Goal: Information Seeking & Learning: Learn about a topic

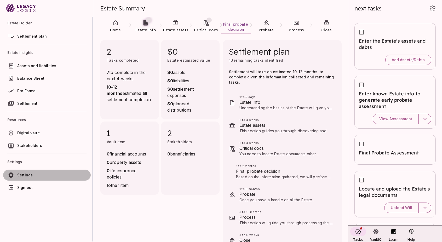
click at [22, 174] on span "Settings" at bounding box center [24, 175] width 15 height 4
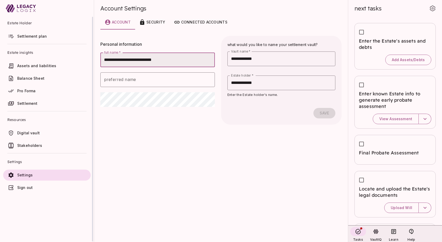
click at [29, 36] on span "Settlement plan" at bounding box center [32, 36] width 30 height 4
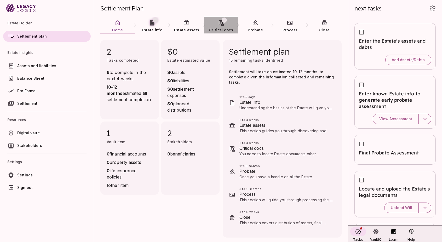
click at [225, 20] on icon at bounding box center [224, 20] width 3 height 3
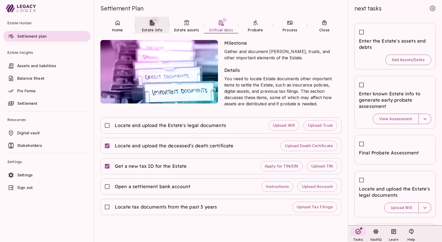
click at [155, 20] on icon at bounding box center [155, 20] width 2 height 1
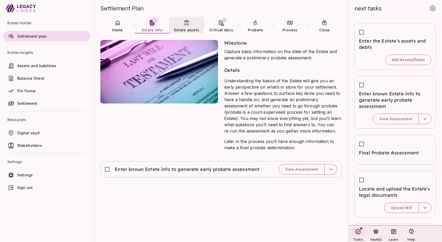
click at [186, 26] on link "Estate assets" at bounding box center [186, 26] width 35 height 19
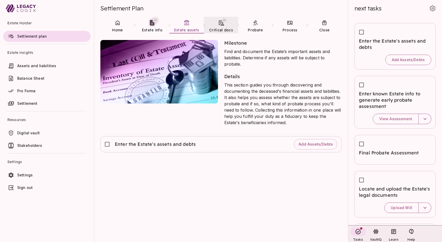
click at [224, 27] on span "Critical docs" at bounding box center [221, 29] width 24 height 5
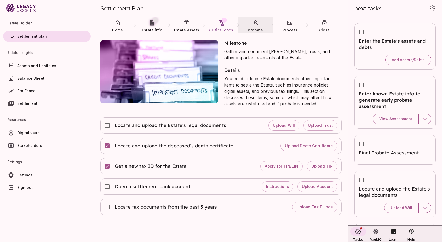
click at [259, 28] on span "Probate" at bounding box center [255, 29] width 15 height 5
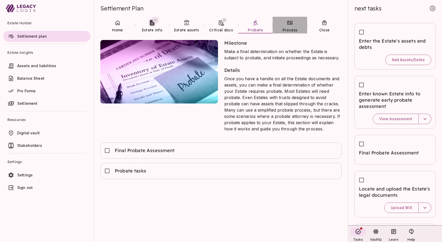
click at [287, 28] on span "Process" at bounding box center [290, 30] width 15 height 5
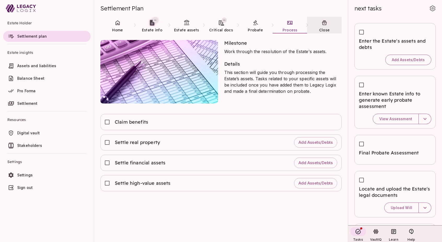
click at [327, 29] on span "Close" at bounding box center [324, 30] width 11 height 5
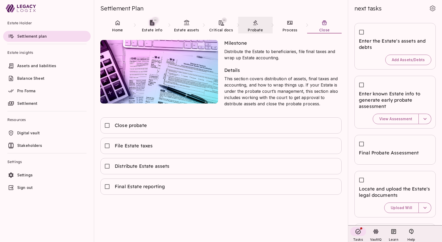
click at [250, 30] on span "Probate" at bounding box center [255, 30] width 15 height 5
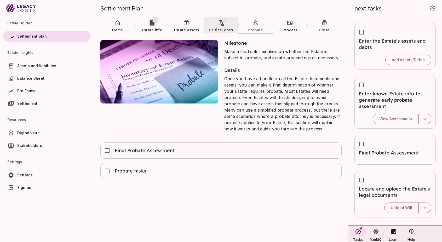
click at [212, 27] on link "Critical docs" at bounding box center [221, 26] width 35 height 19
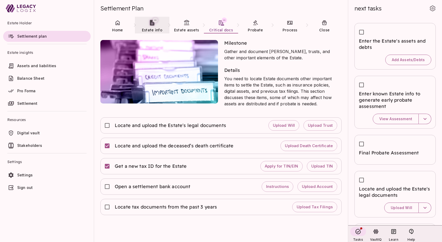
click at [158, 29] on span "Estate info" at bounding box center [152, 30] width 20 height 5
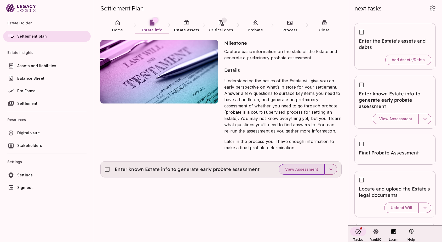
click at [300, 170] on span "View Assessment" at bounding box center [301, 169] width 33 height 5
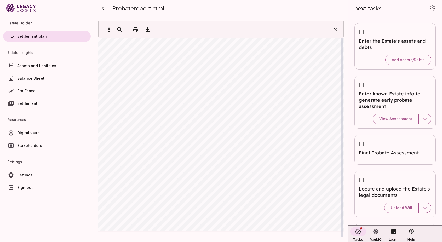
scroll to position [53, 0]
click at [102, 8] on icon "button" at bounding box center [103, 8] width 6 height 6
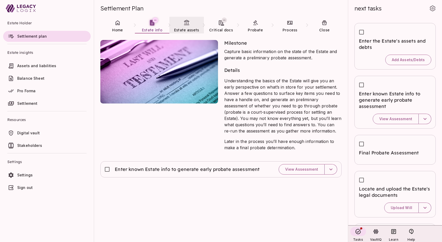
click at [186, 25] on icon at bounding box center [187, 23] width 6 height 6
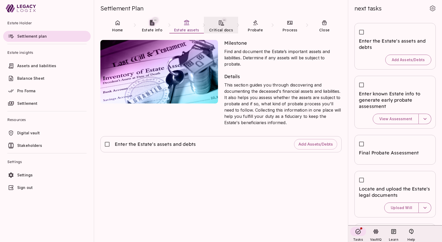
click at [222, 25] on icon at bounding box center [221, 22] width 5 height 5
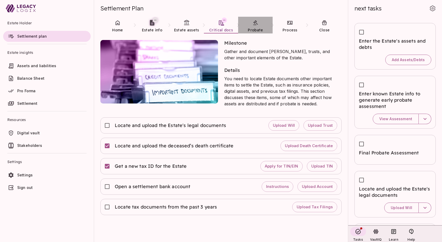
click at [258, 26] on icon at bounding box center [255, 23] width 6 height 6
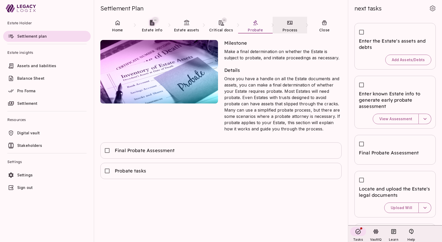
click at [290, 26] on icon at bounding box center [290, 23] width 6 height 6
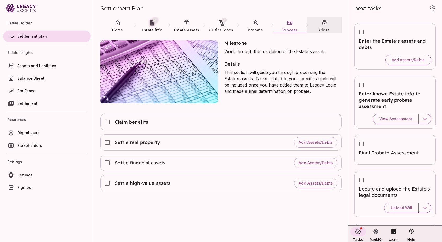
click at [313, 29] on link "Close" at bounding box center [324, 26] width 35 height 19
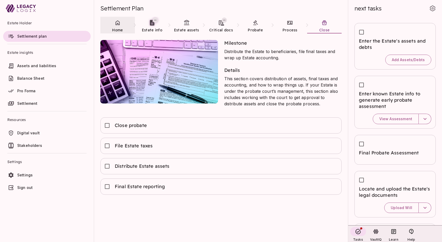
click at [117, 23] on icon at bounding box center [118, 22] width 4 height 5
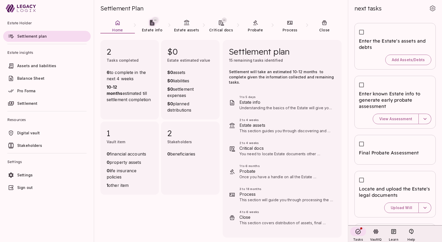
scroll to position [6, 0]
